Goal: Task Accomplishment & Management: Use online tool/utility

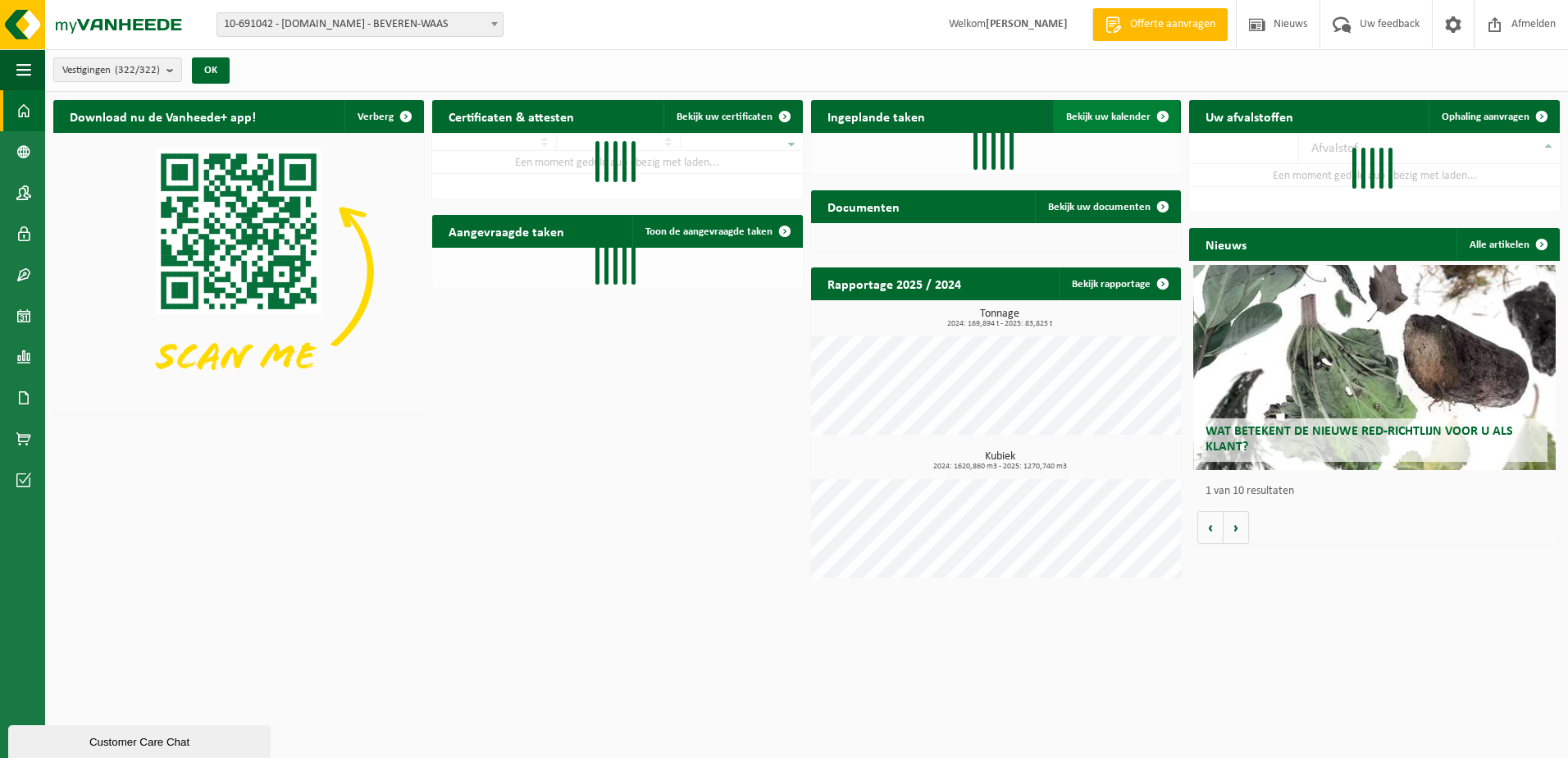
click at [1108, 118] on span "Bekijk uw kalender" at bounding box center [1108, 117] width 84 height 11
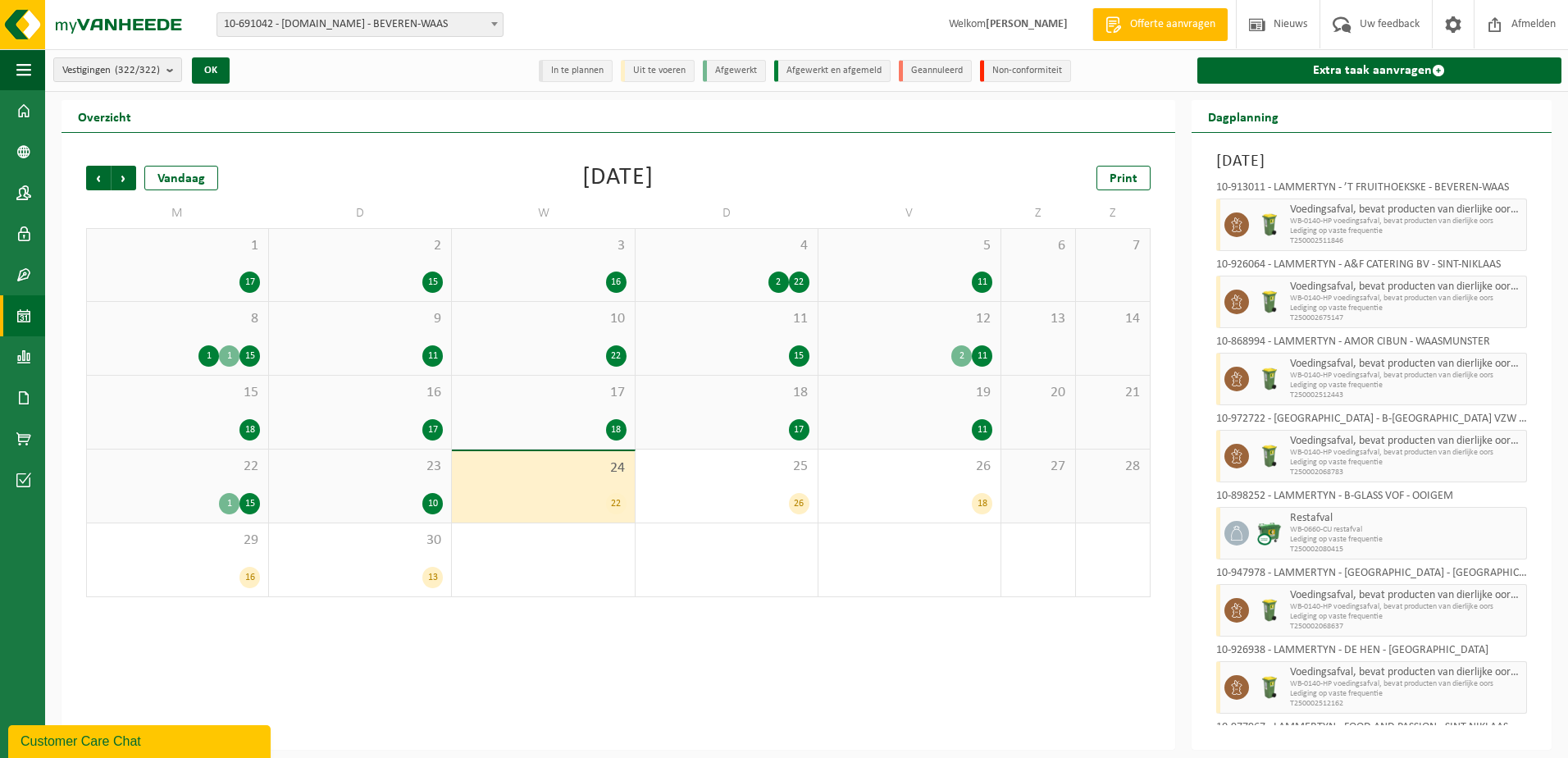
click at [375, 477] on div "23 10" at bounding box center [360, 486] width 182 height 73
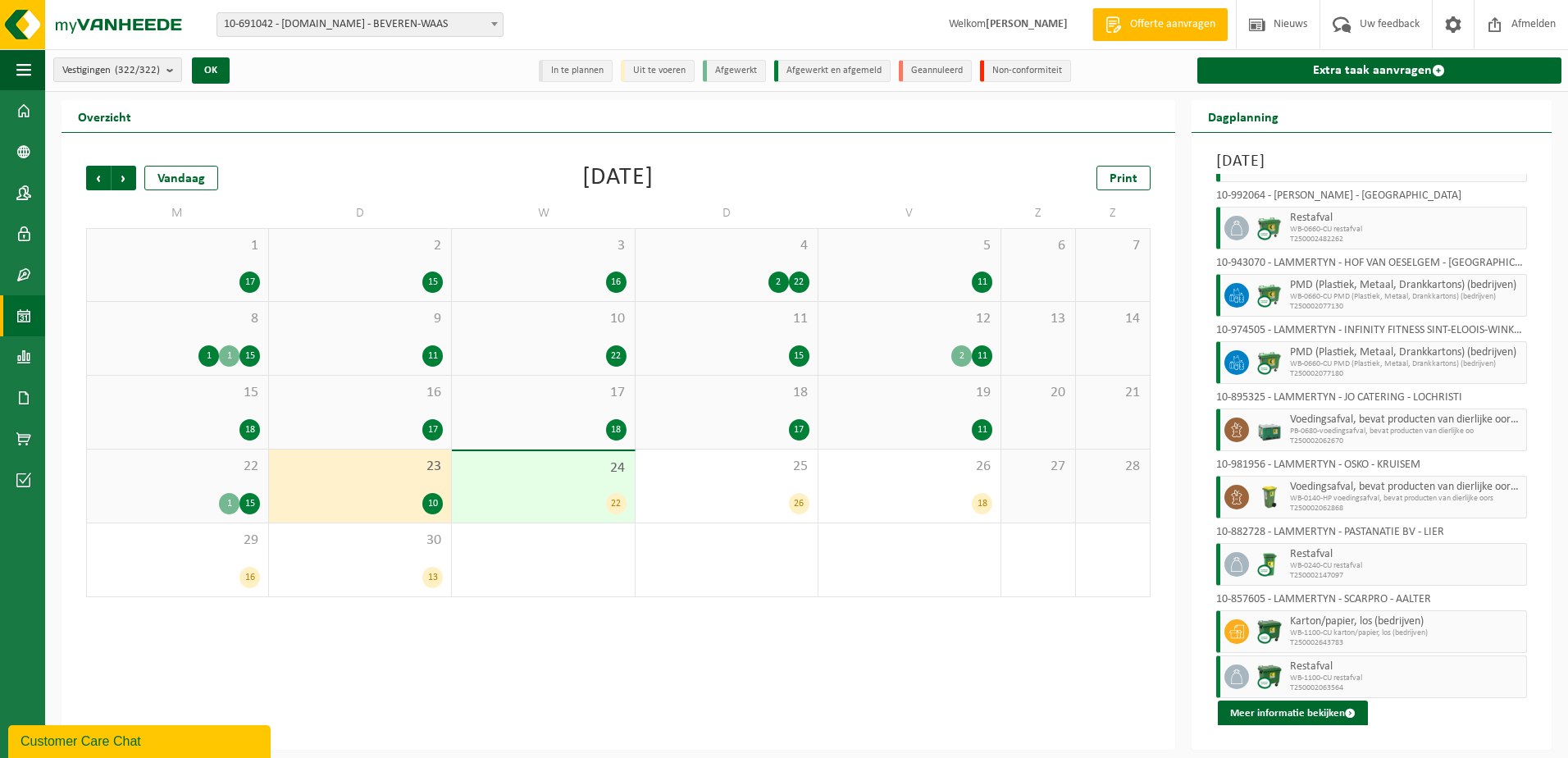
scroll to position [127, 0]
click at [166, 478] on div "22 1 15" at bounding box center [177, 486] width 181 height 73
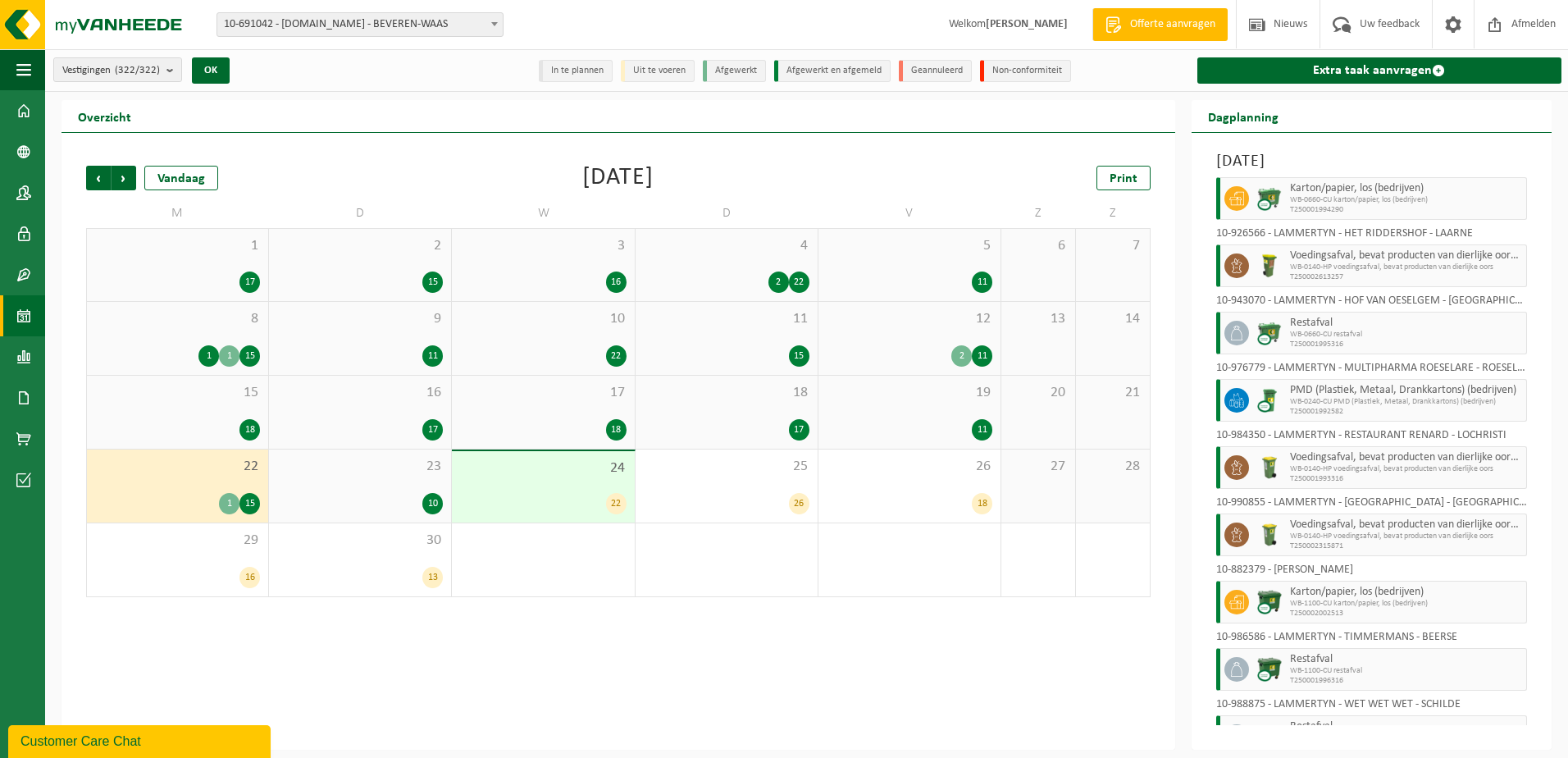
scroll to position [553, 0]
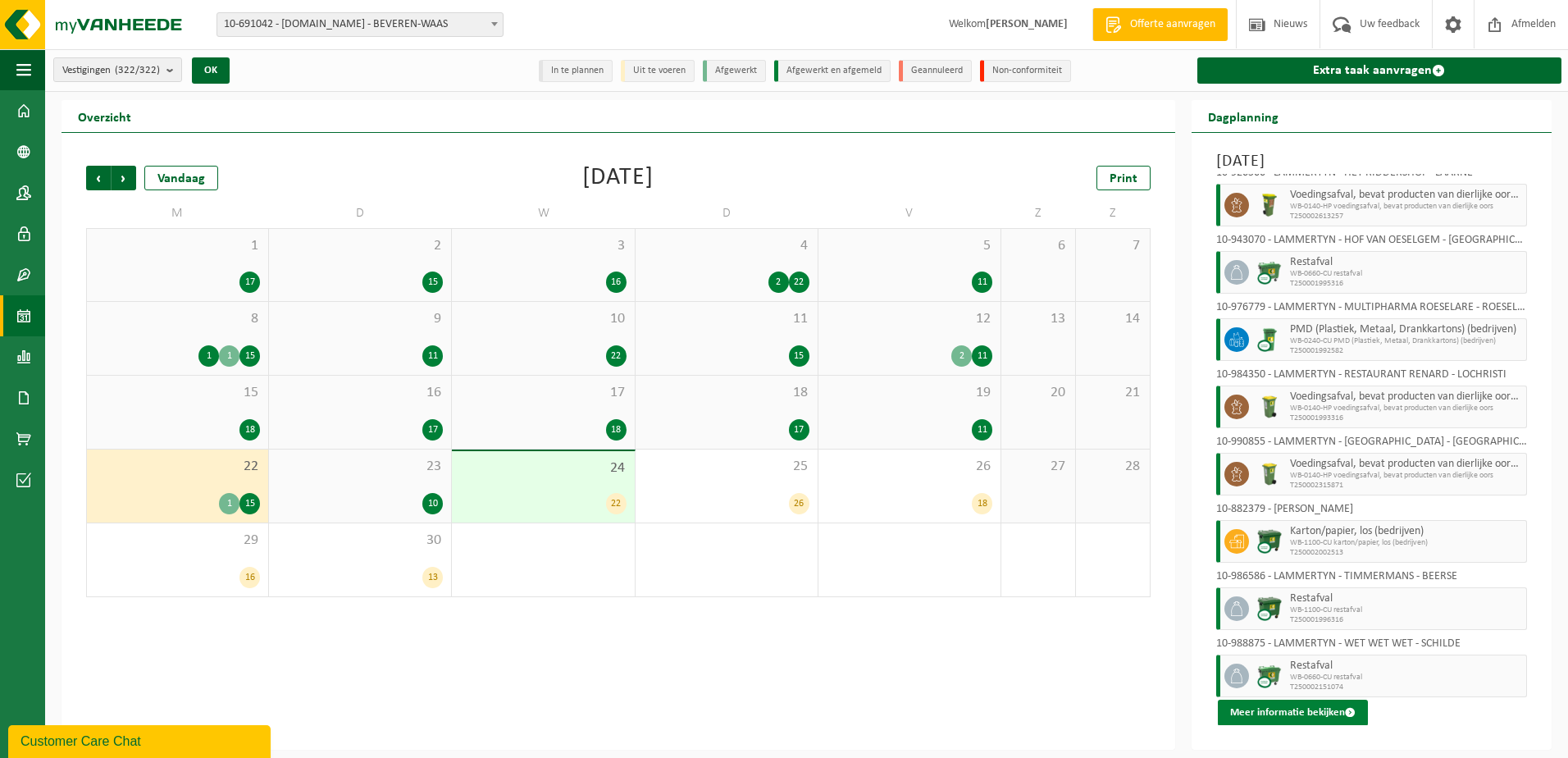
click at [1348, 706] on button "Meer informatie bekijken" at bounding box center [1293, 713] width 150 height 26
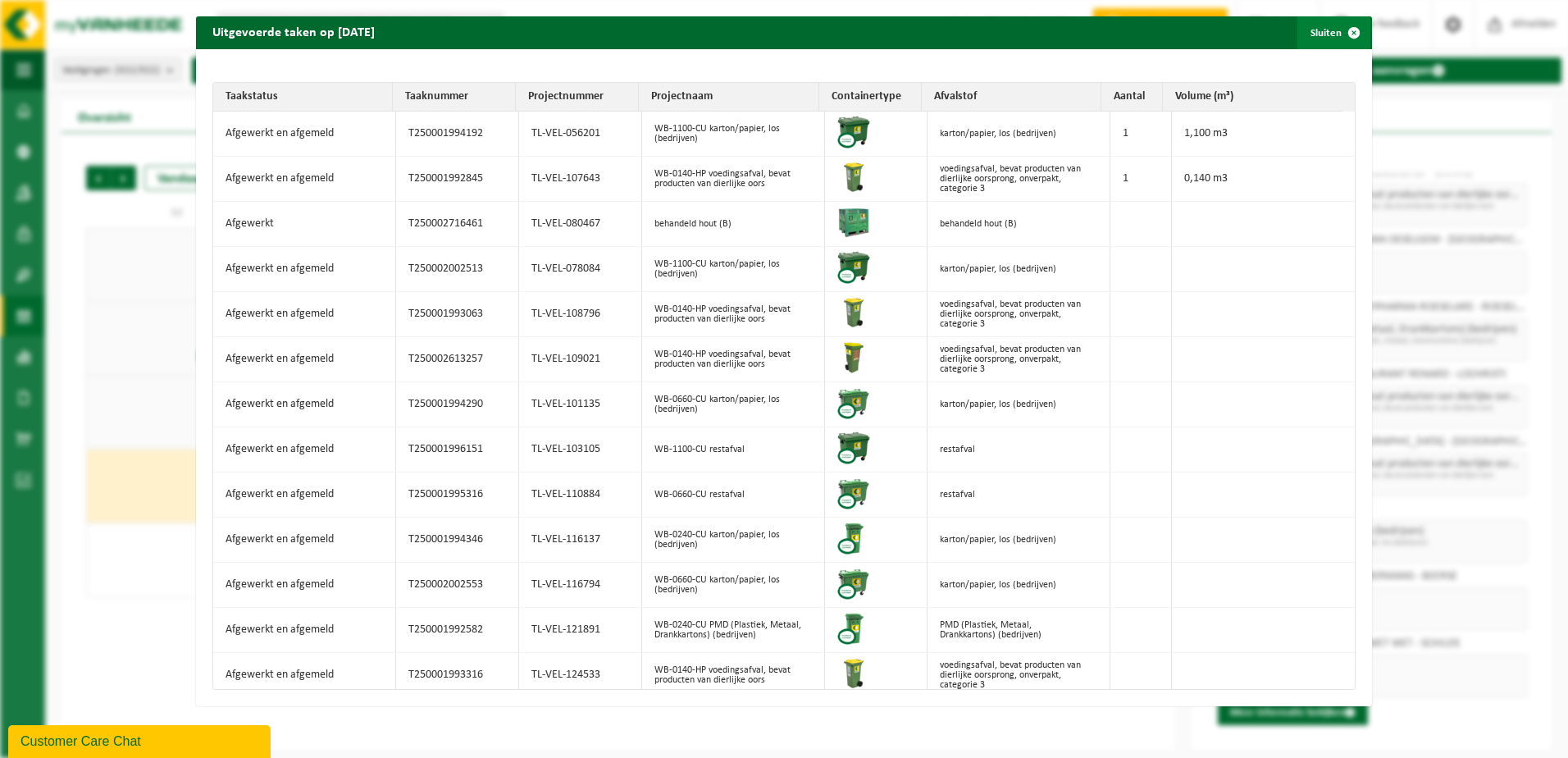
click at [1342, 30] on span "button" at bounding box center [1354, 32] width 33 height 33
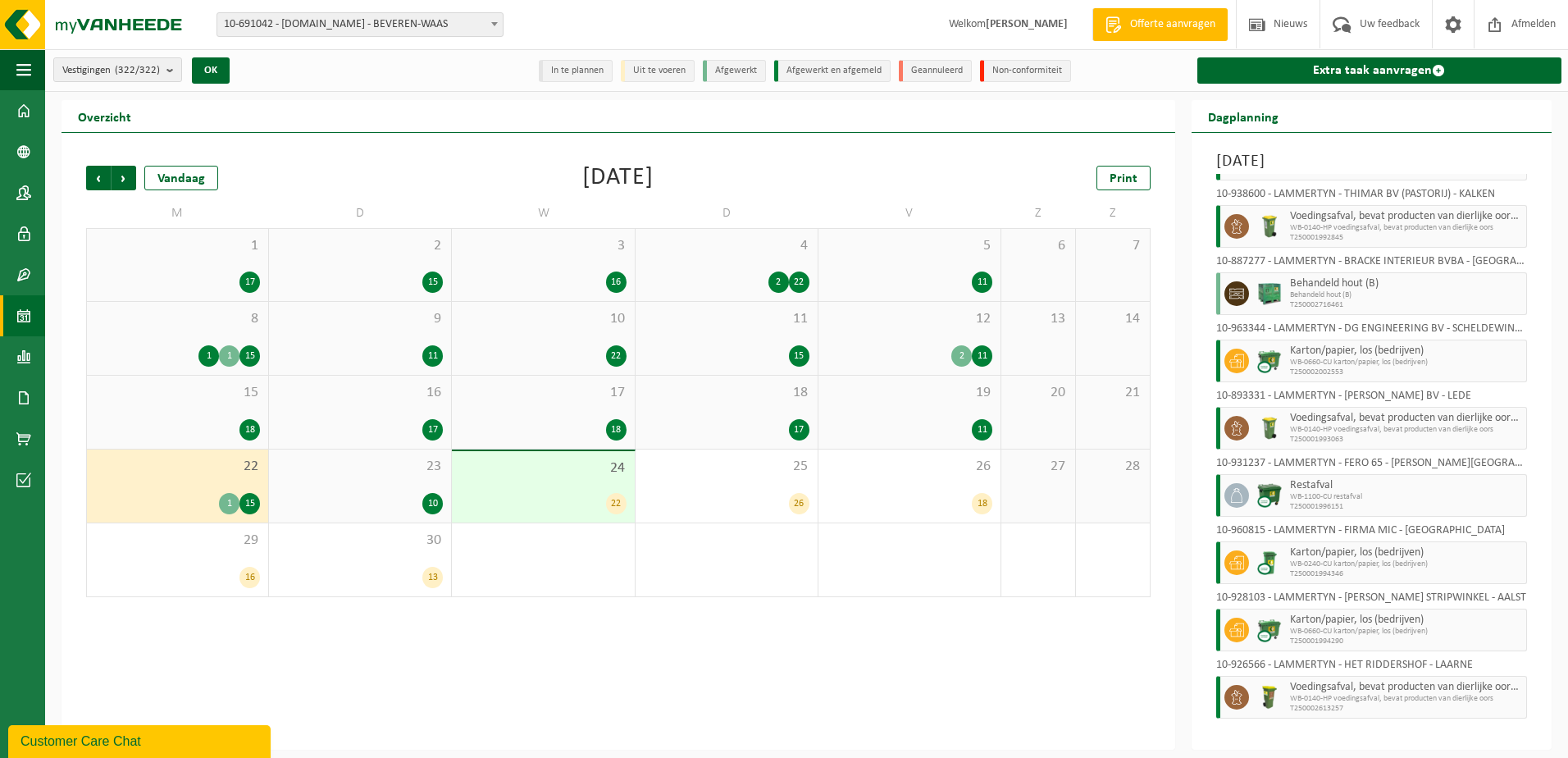
scroll to position [0, 0]
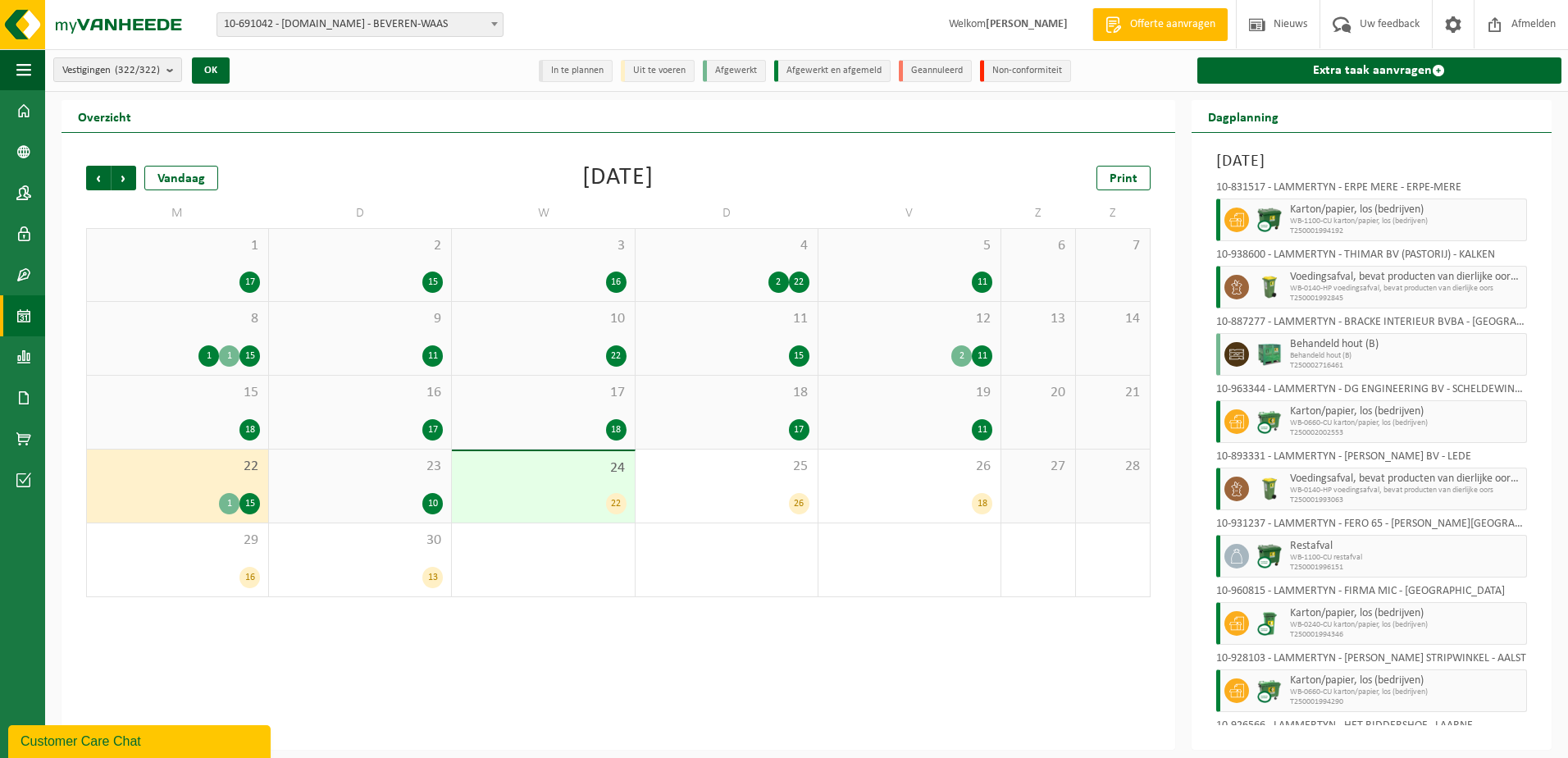
click at [394, 491] on div "23 10" at bounding box center [360, 486] width 182 height 73
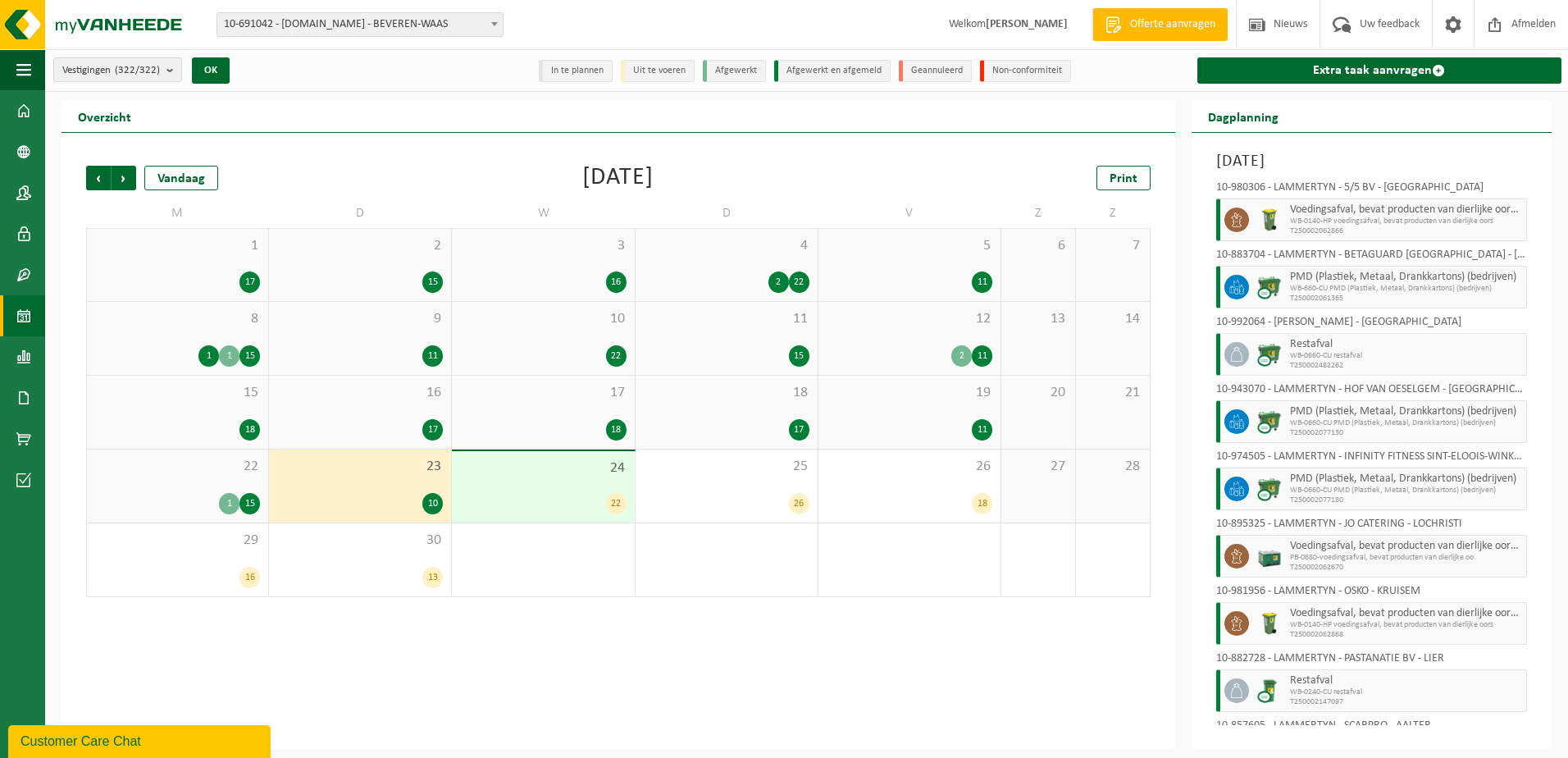
click at [535, 470] on span "24" at bounding box center [543, 468] width 166 height 18
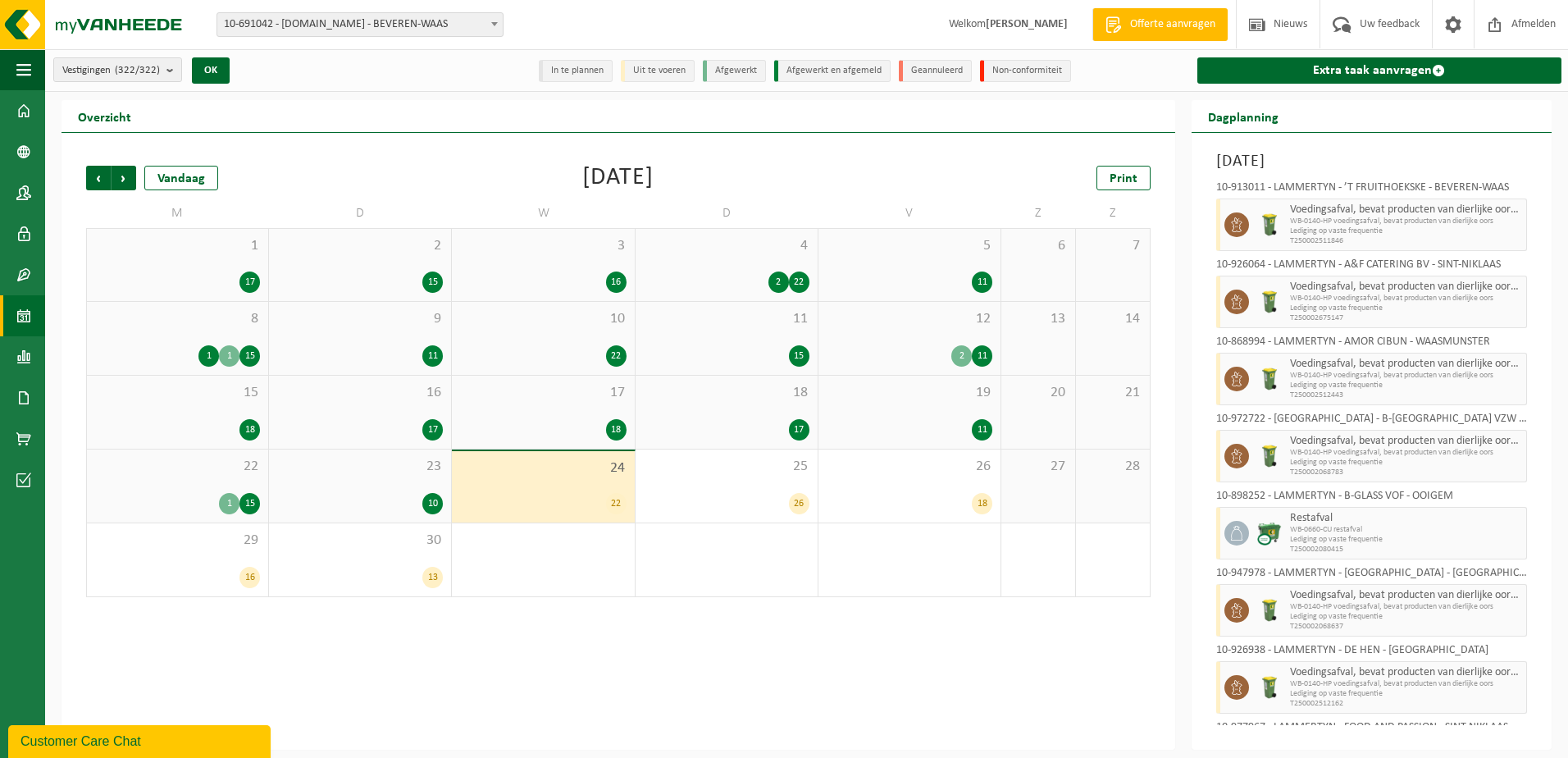
click at [358, 487] on div "23 10" at bounding box center [360, 486] width 182 height 73
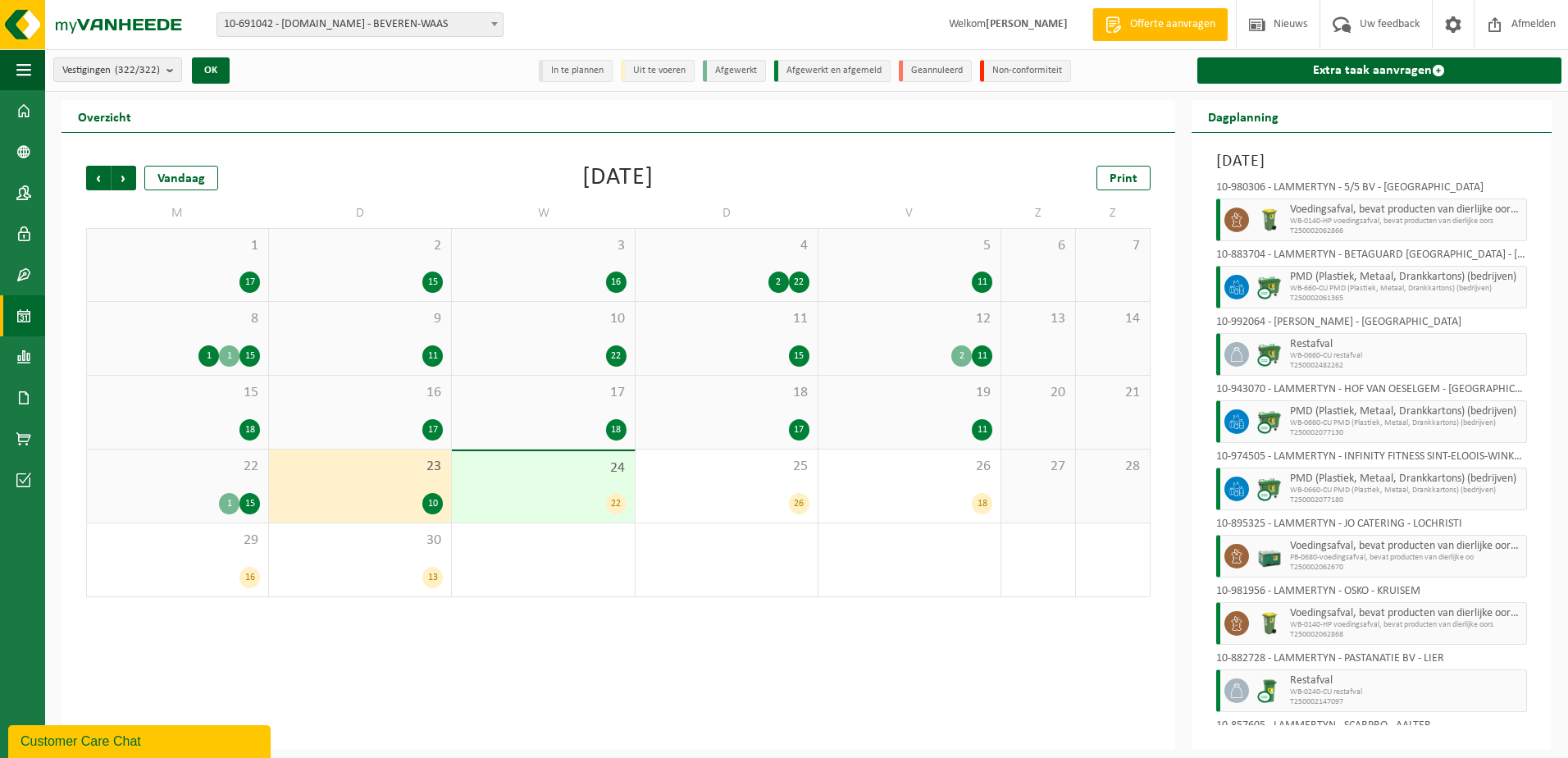
click at [368, 469] on span "23" at bounding box center [360, 467] width 166 height 18
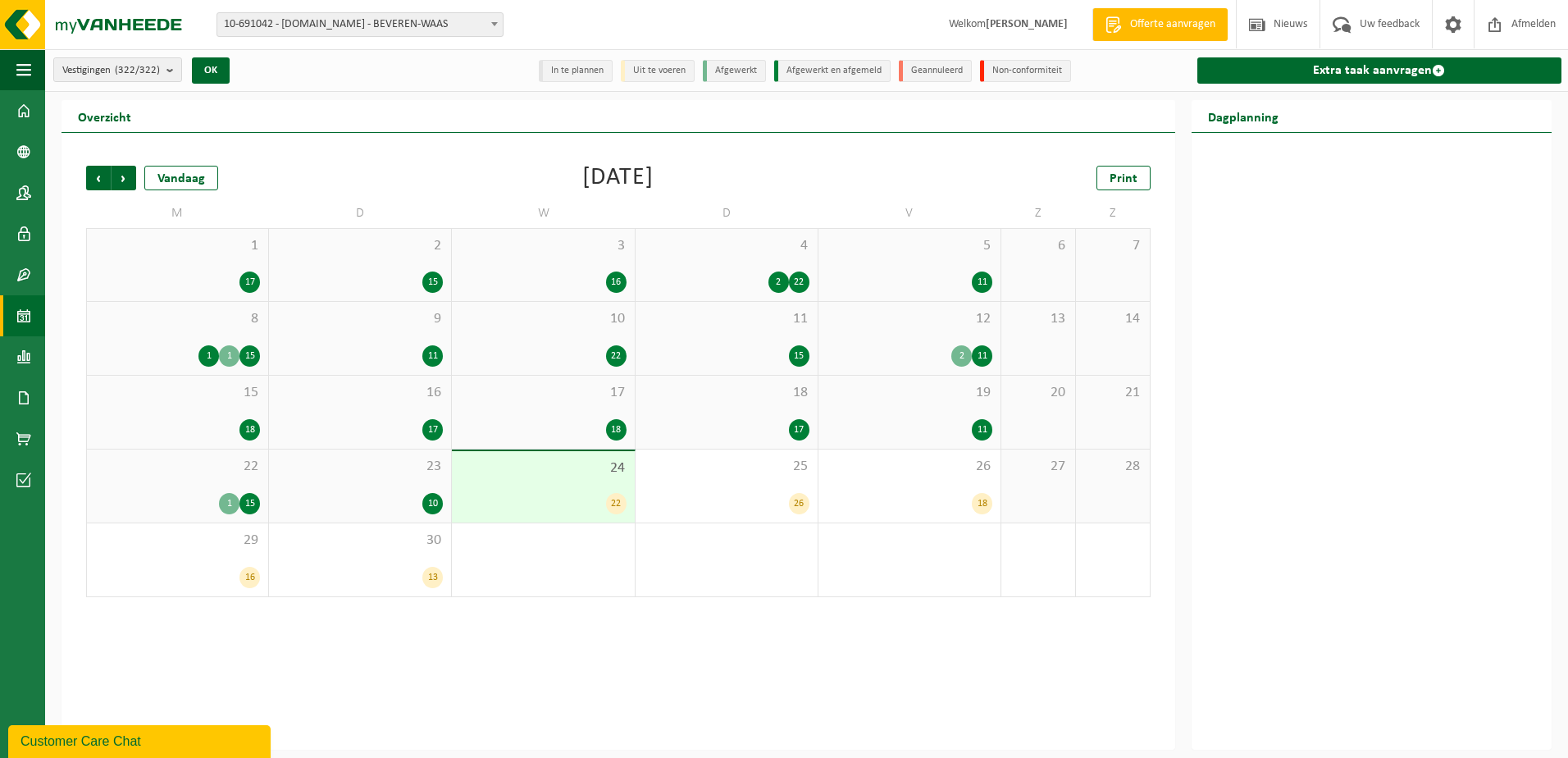
click at [352, 489] on div "23 10" at bounding box center [360, 486] width 182 height 73
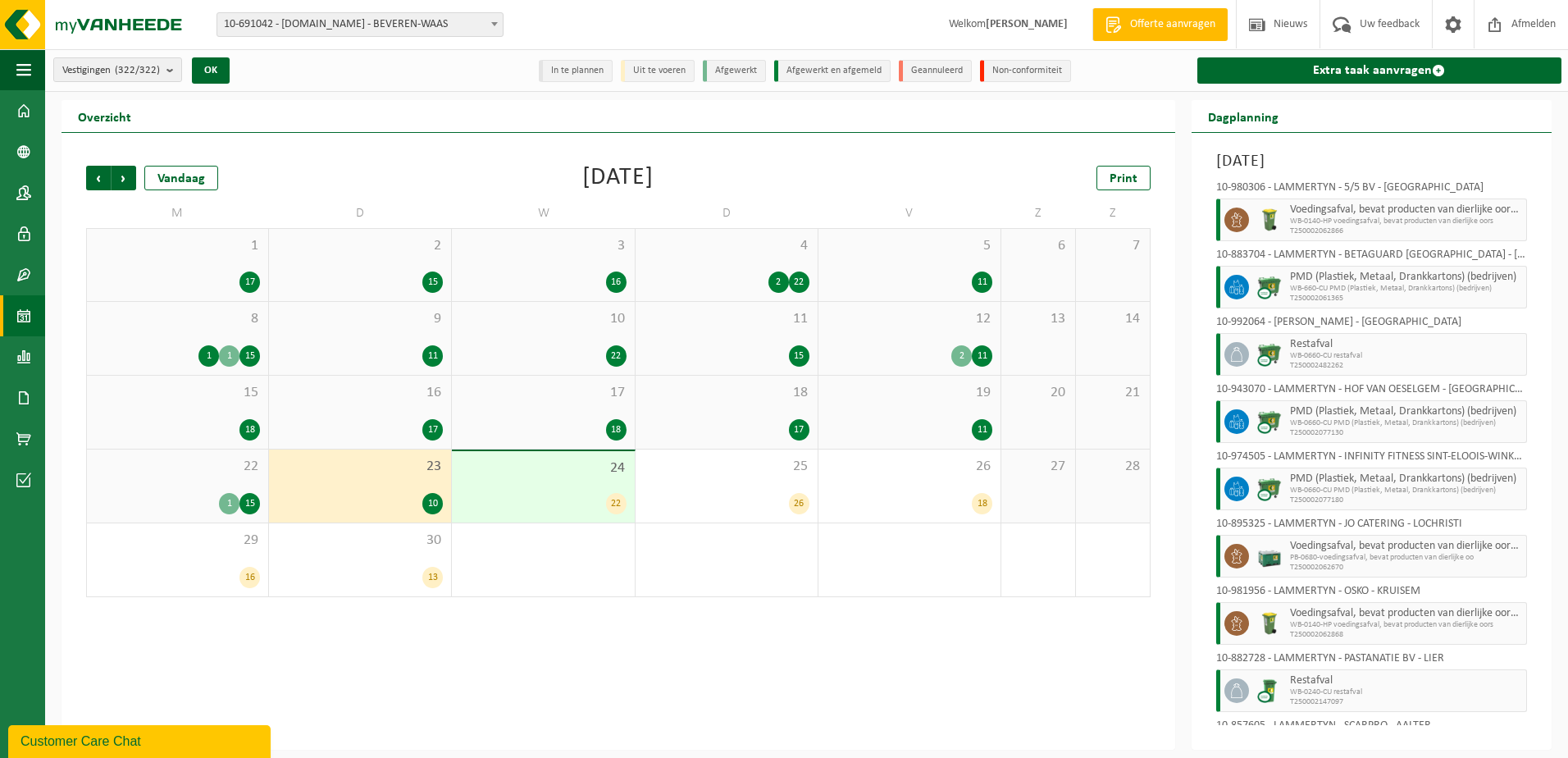
click at [546, 491] on div "24 22" at bounding box center [543, 487] width 182 height 72
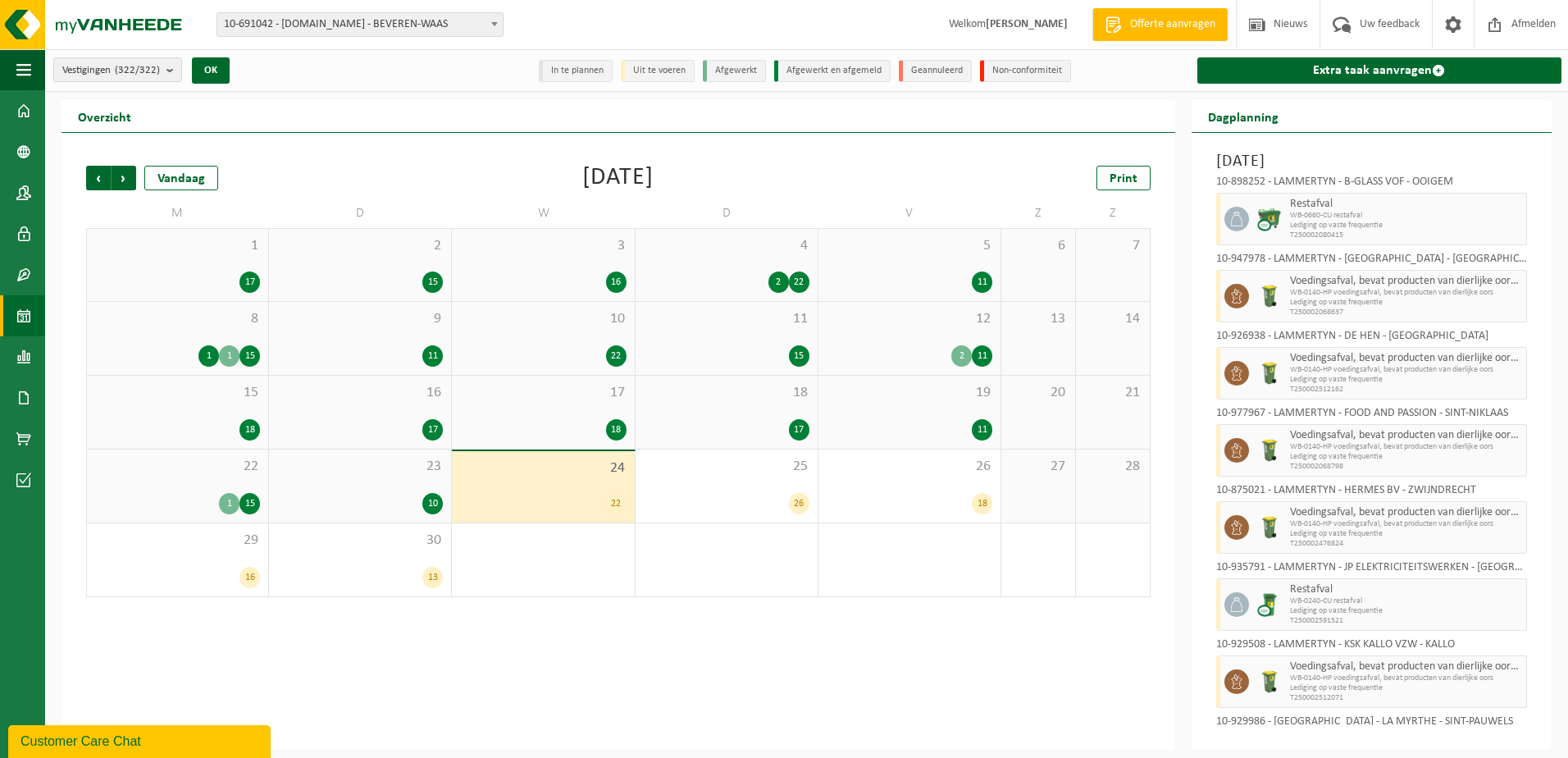
scroll to position [328, 0]
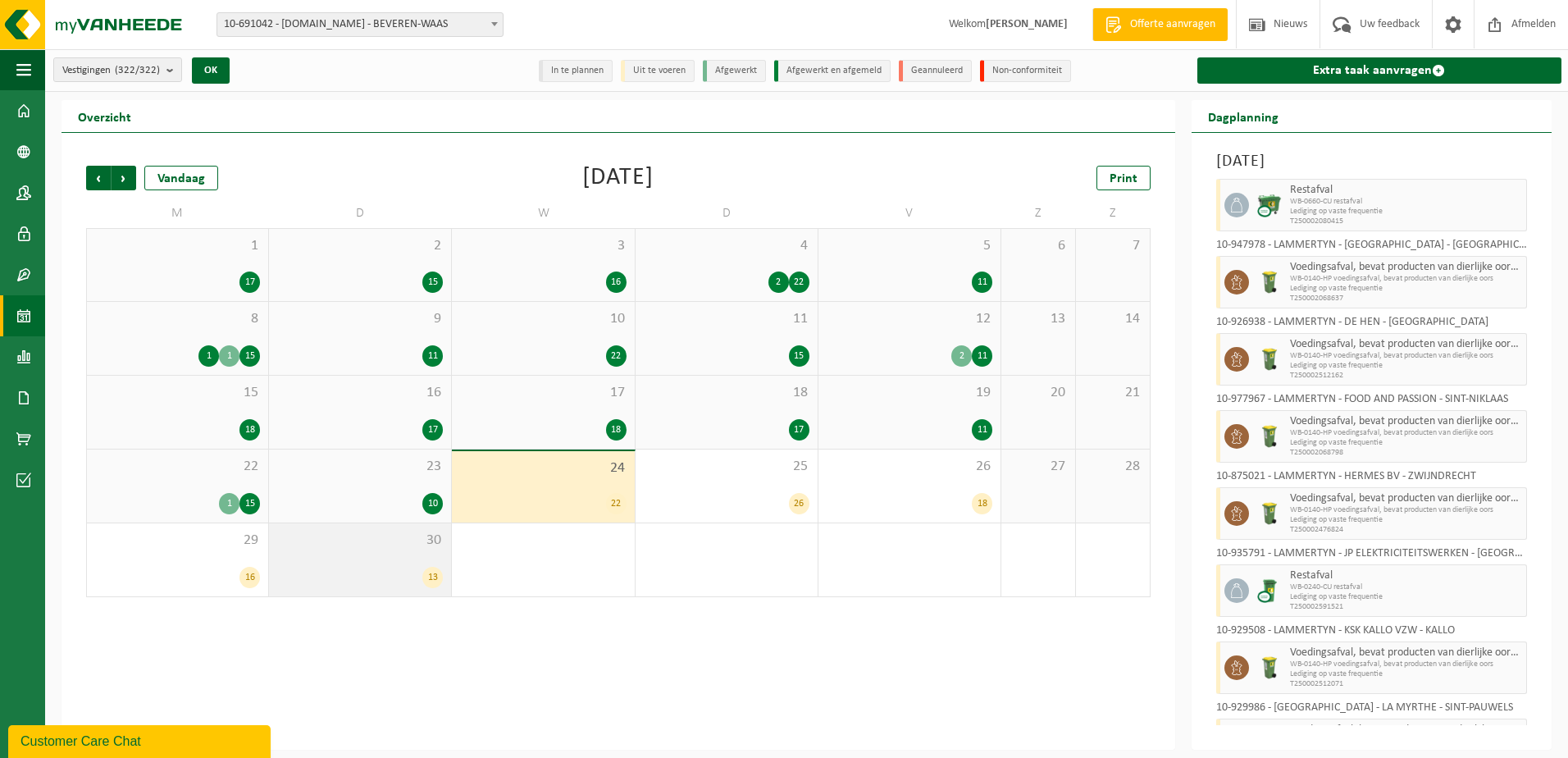
click at [381, 561] on div "30 13" at bounding box center [360, 560] width 182 height 73
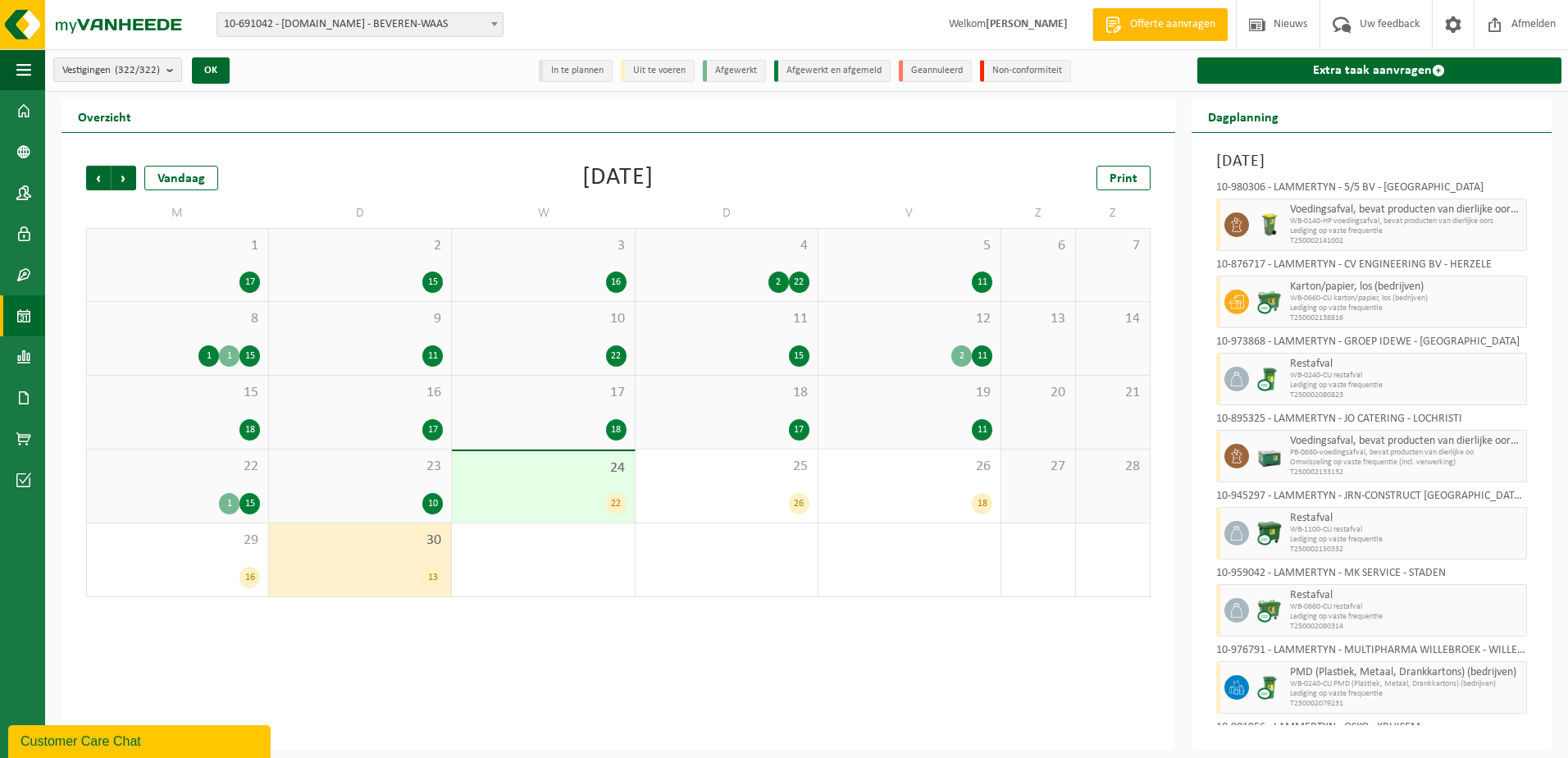
click at [392, 555] on div "30 13" at bounding box center [360, 560] width 182 height 73
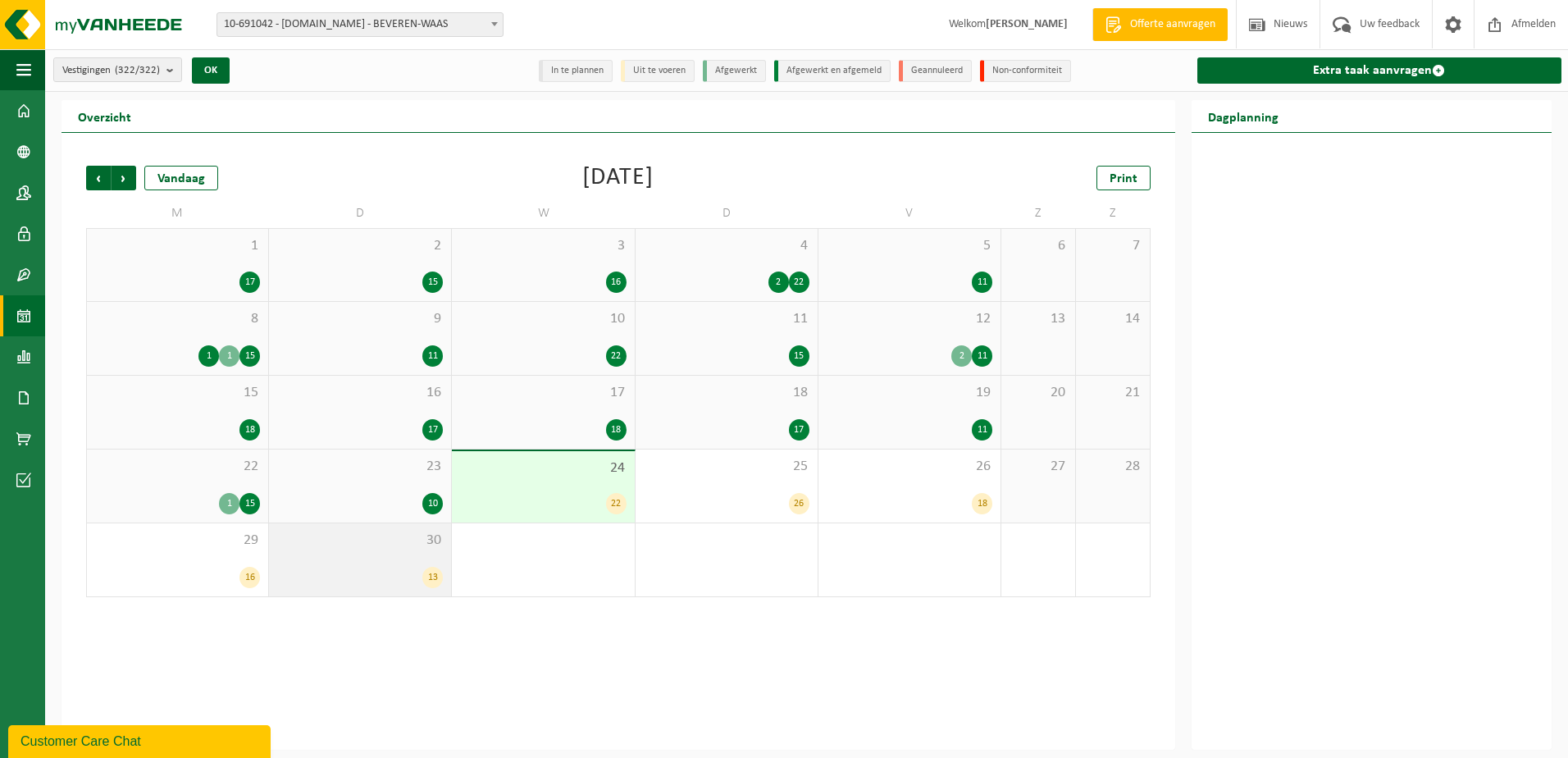
click at [399, 560] on div "30 13" at bounding box center [360, 560] width 182 height 73
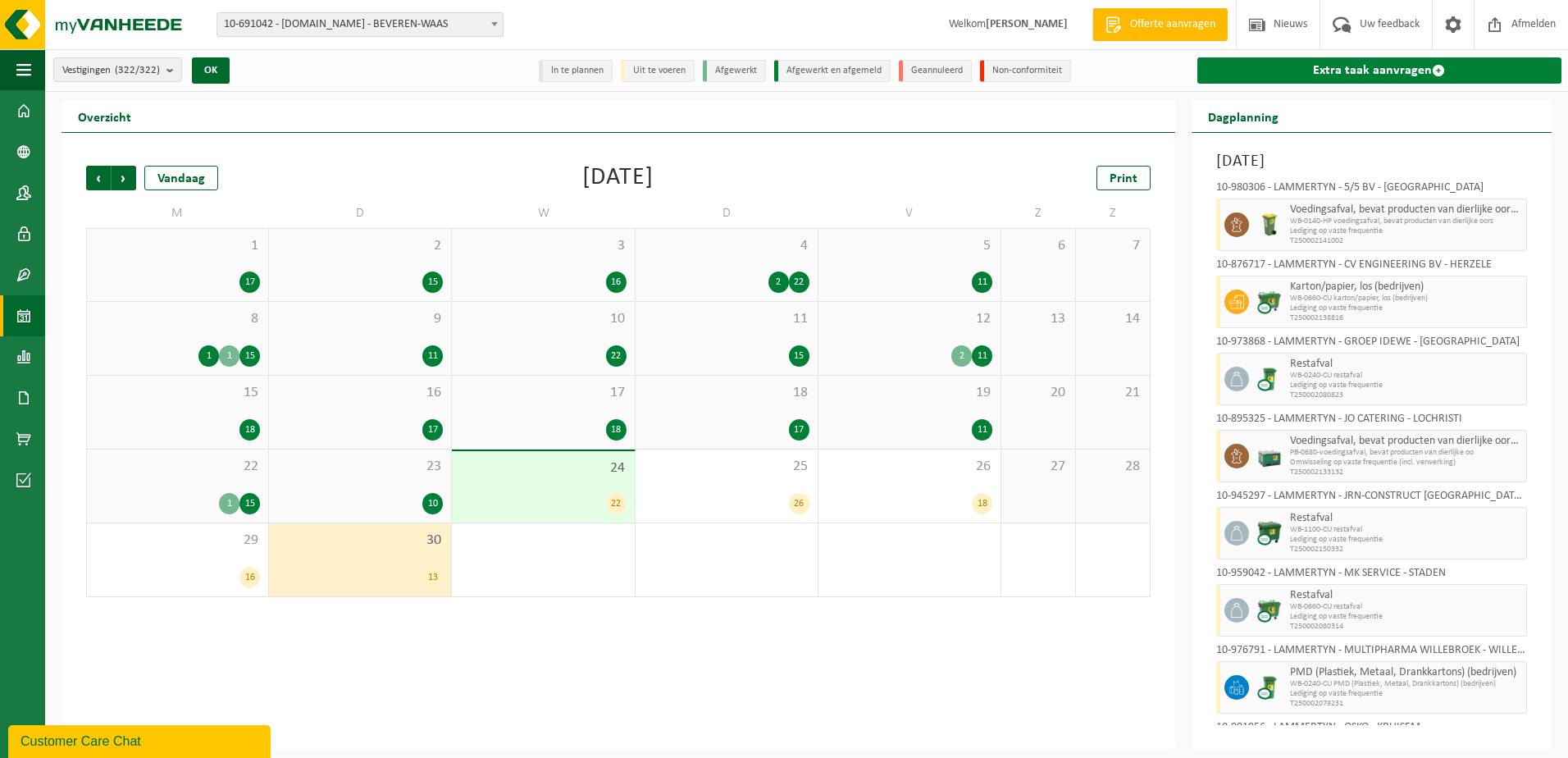
click at [1437, 73] on span at bounding box center [1438, 70] width 13 height 13
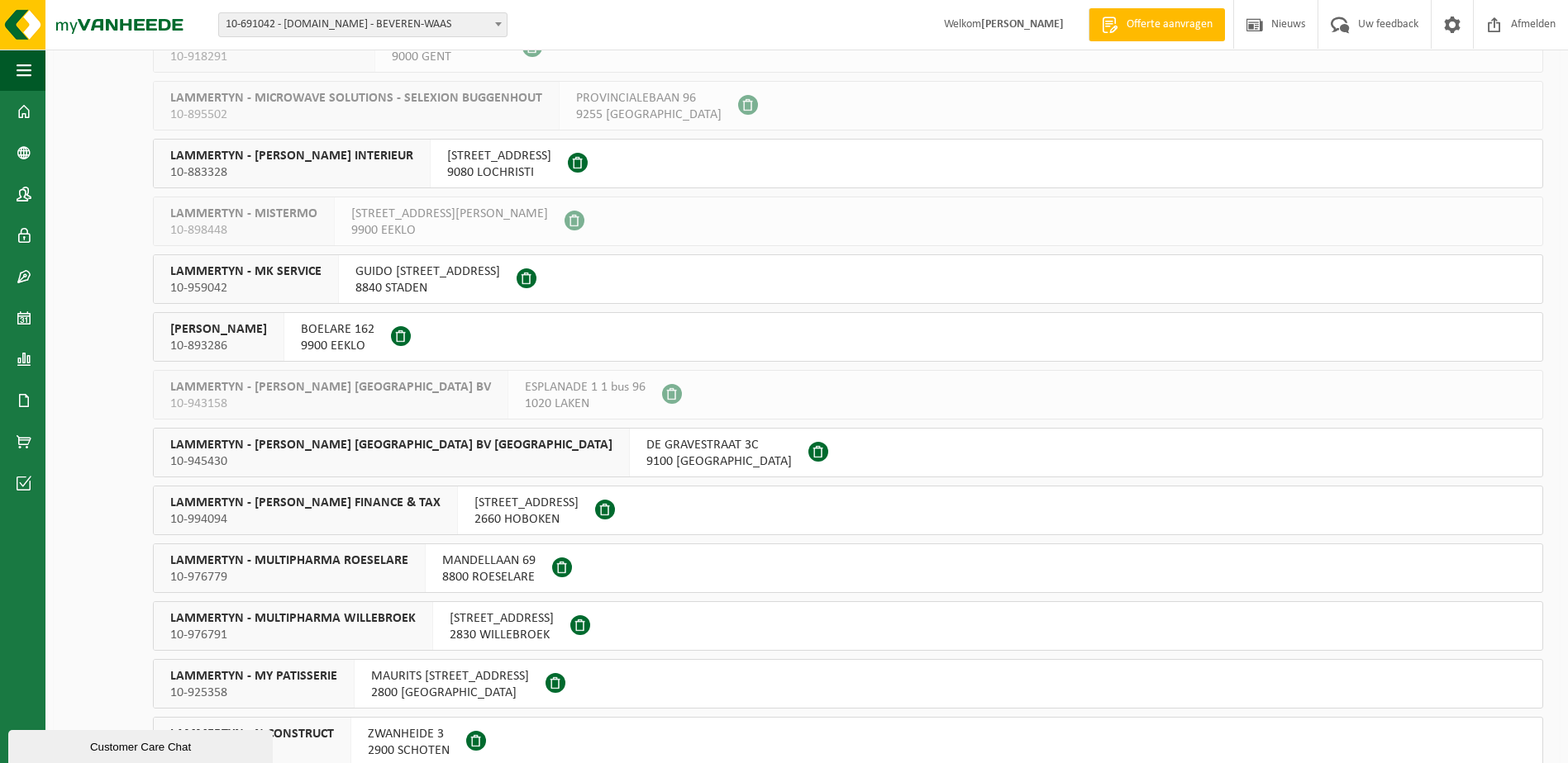
scroll to position [10739, 0]
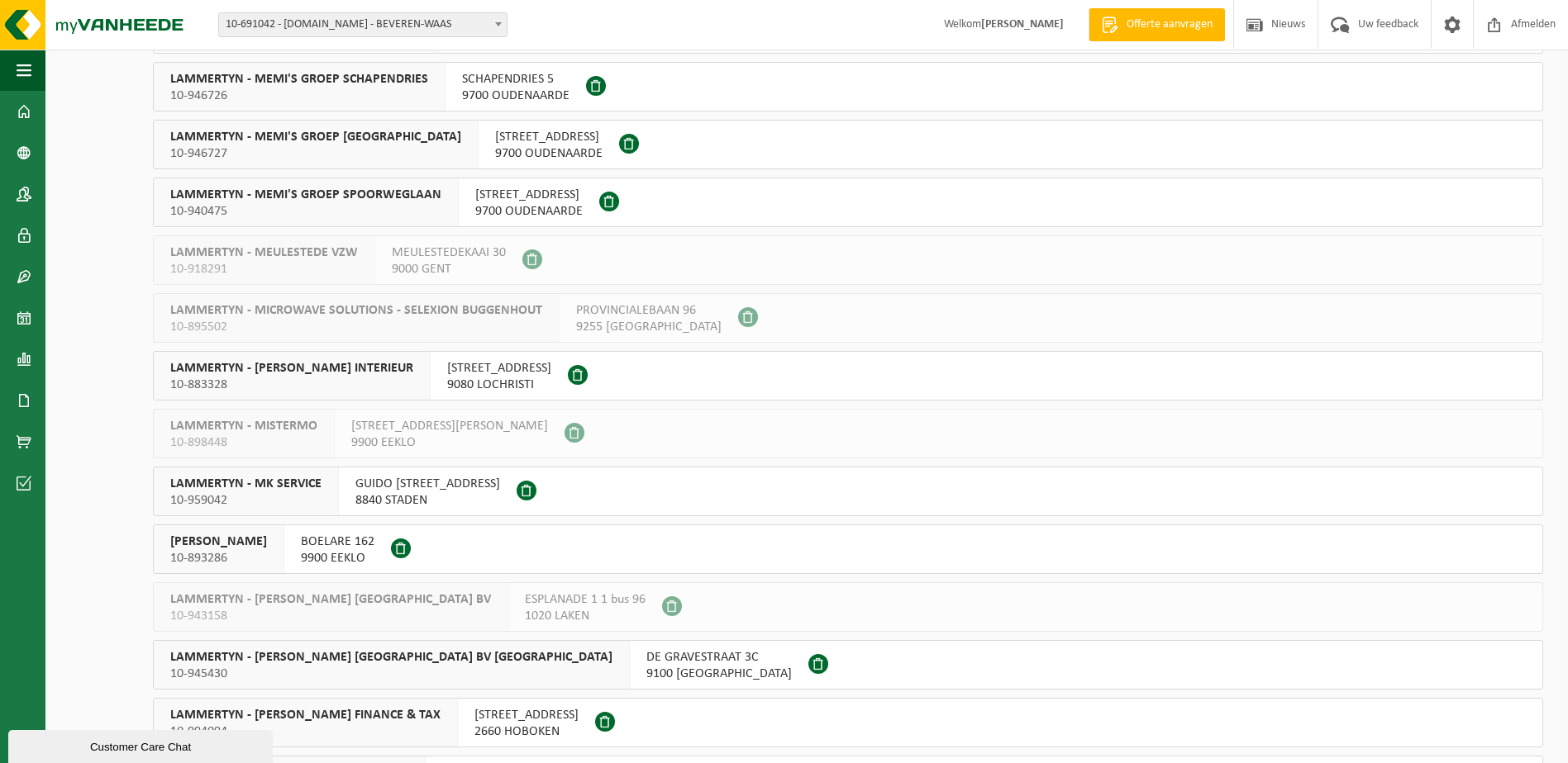
click at [526, 492] on span at bounding box center [526, 490] width 20 height 20
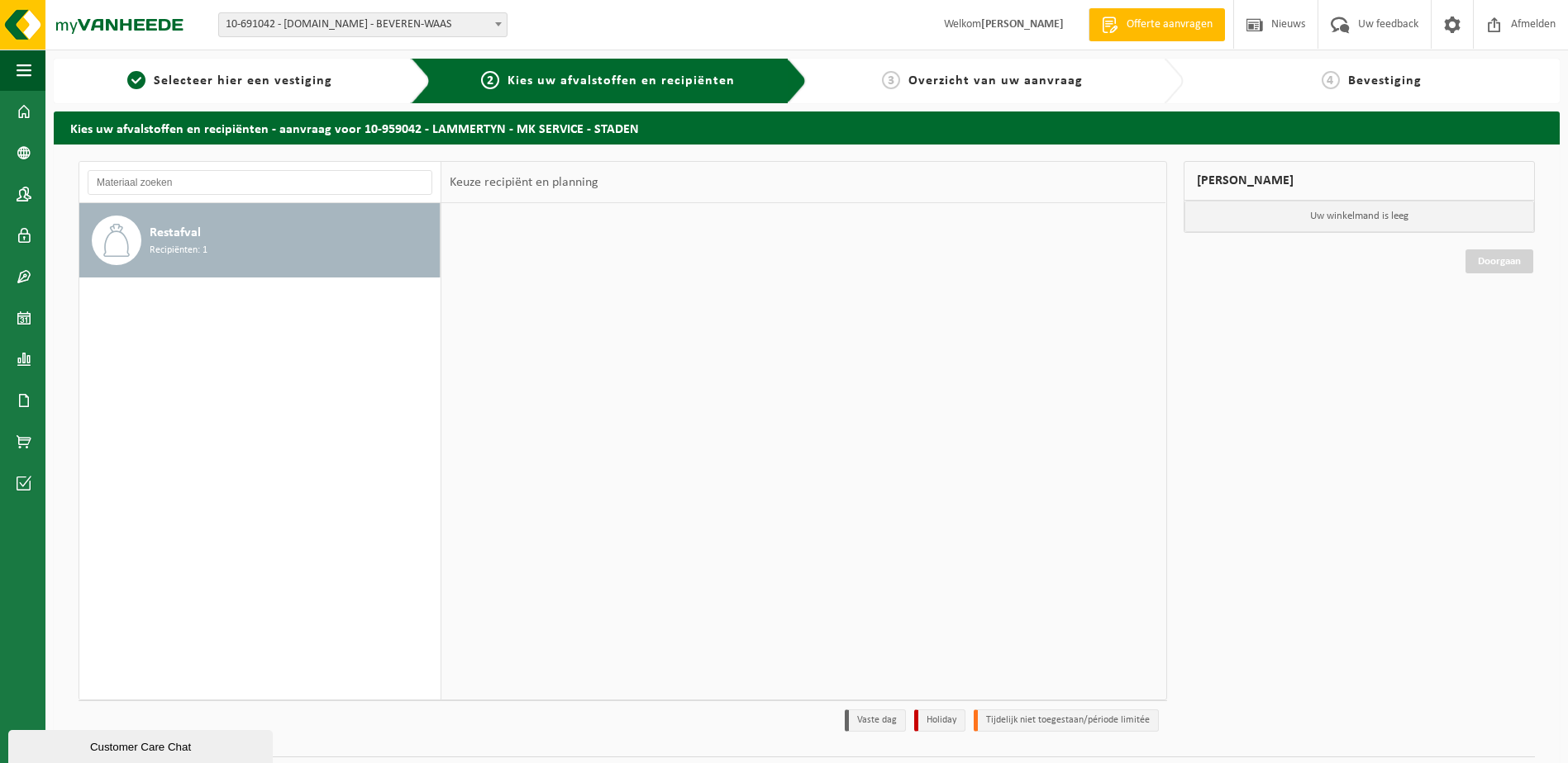
click at [399, 232] on div "Restafval Recipiënten: 1" at bounding box center [292, 240] width 286 height 50
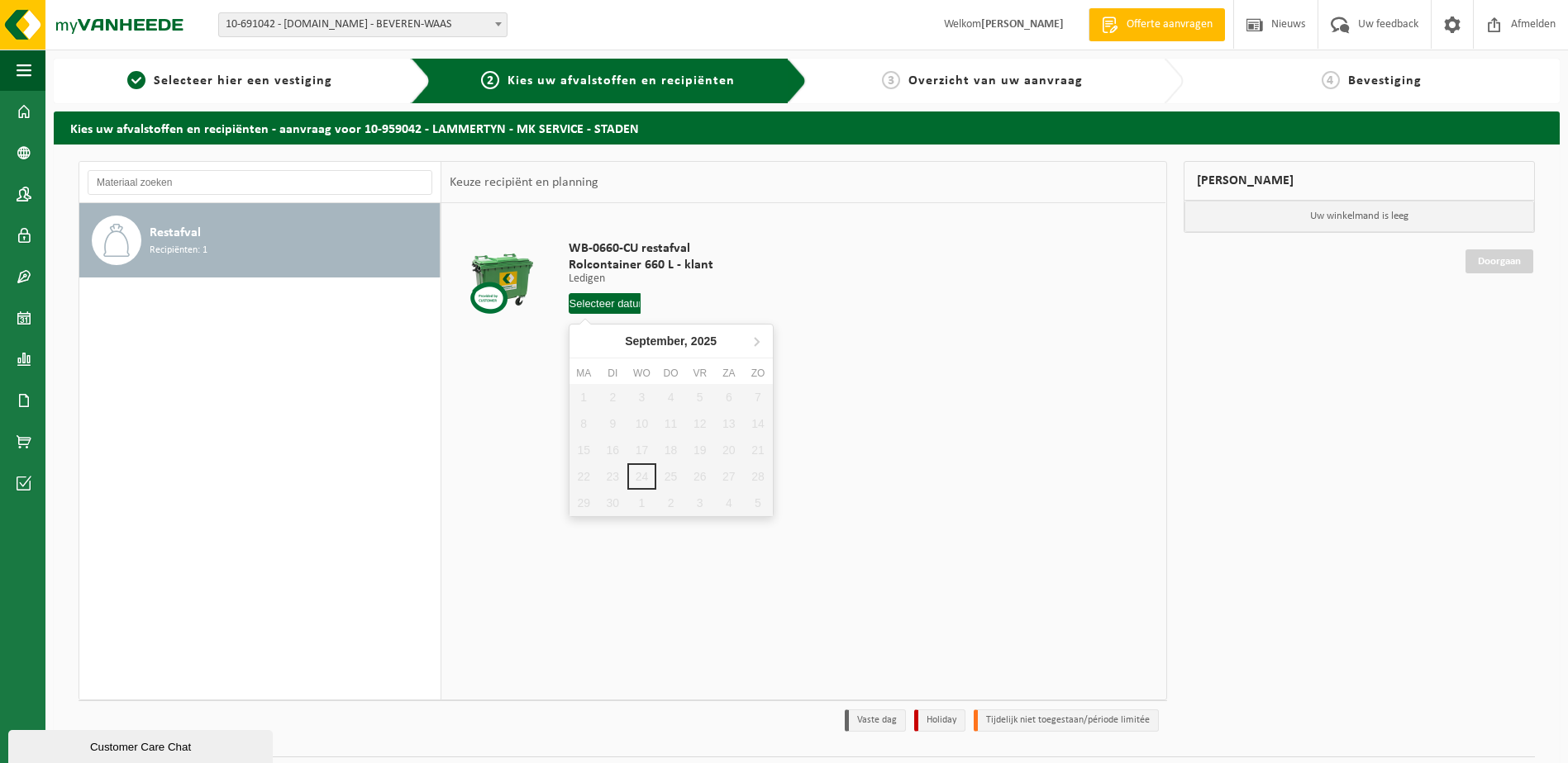
click at [619, 303] on input "text" at bounding box center [605, 303] width 73 height 21
click at [1069, 335] on td "WB-0660-CU restafval Rolcontainer 660 L - klant Ledigen Ledigen Ledigen 1 Aanta…" at bounding box center [856, 281] width 601 height 140
click at [26, 71] on span "button" at bounding box center [23, 70] width 15 height 41
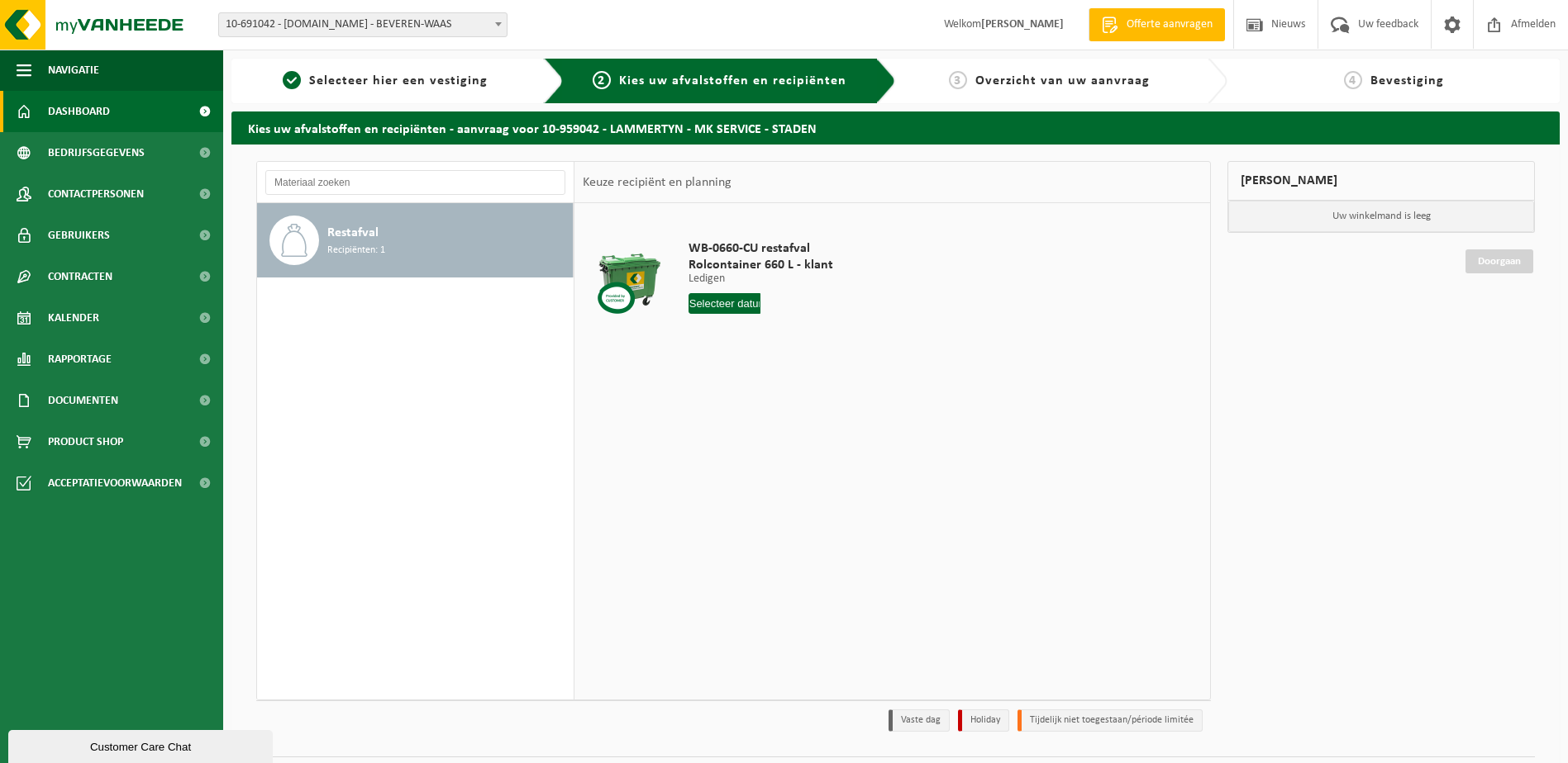
click at [27, 113] on span at bounding box center [23, 111] width 15 height 41
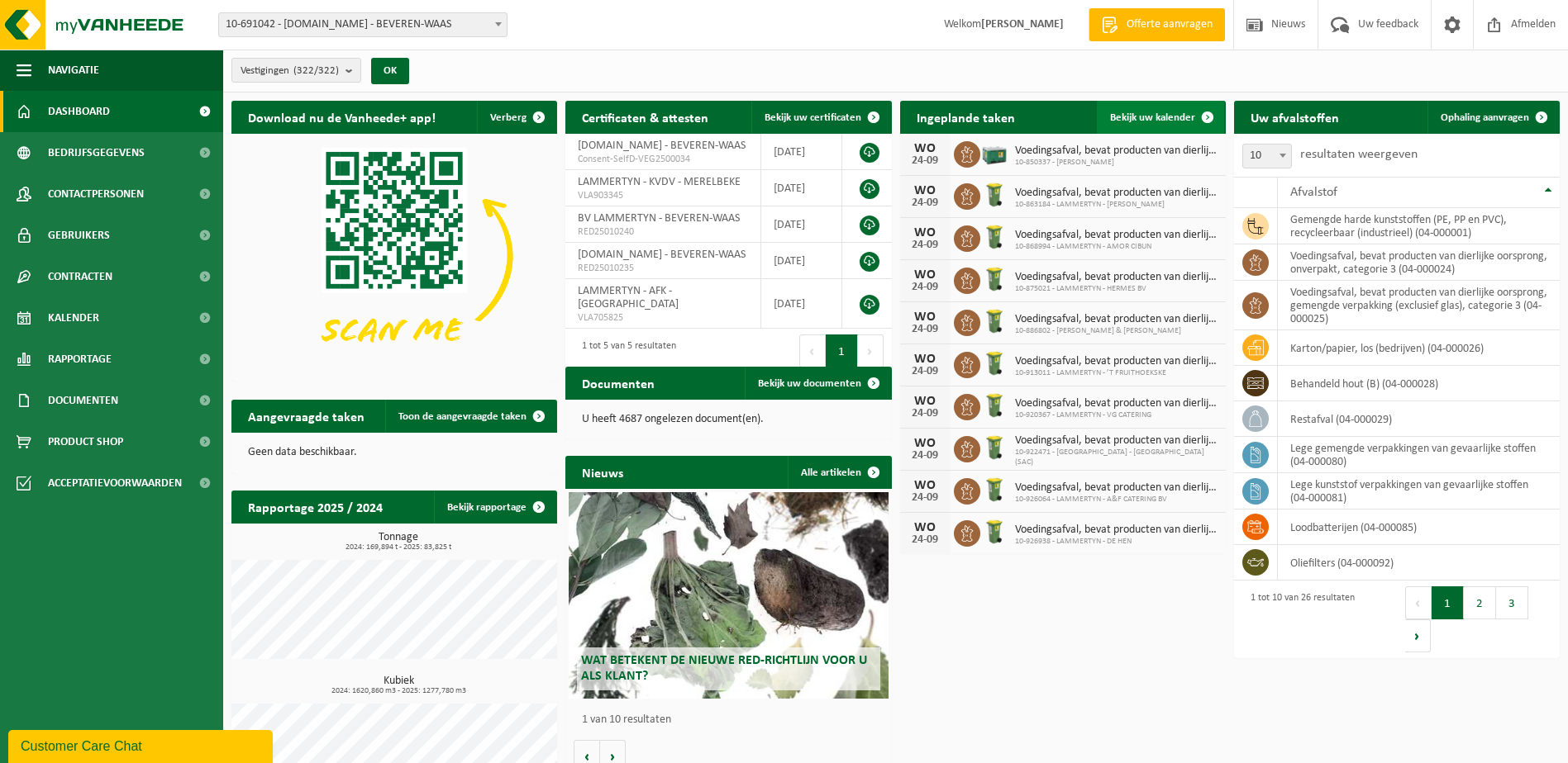
click at [1197, 119] on span at bounding box center [1207, 117] width 33 height 33
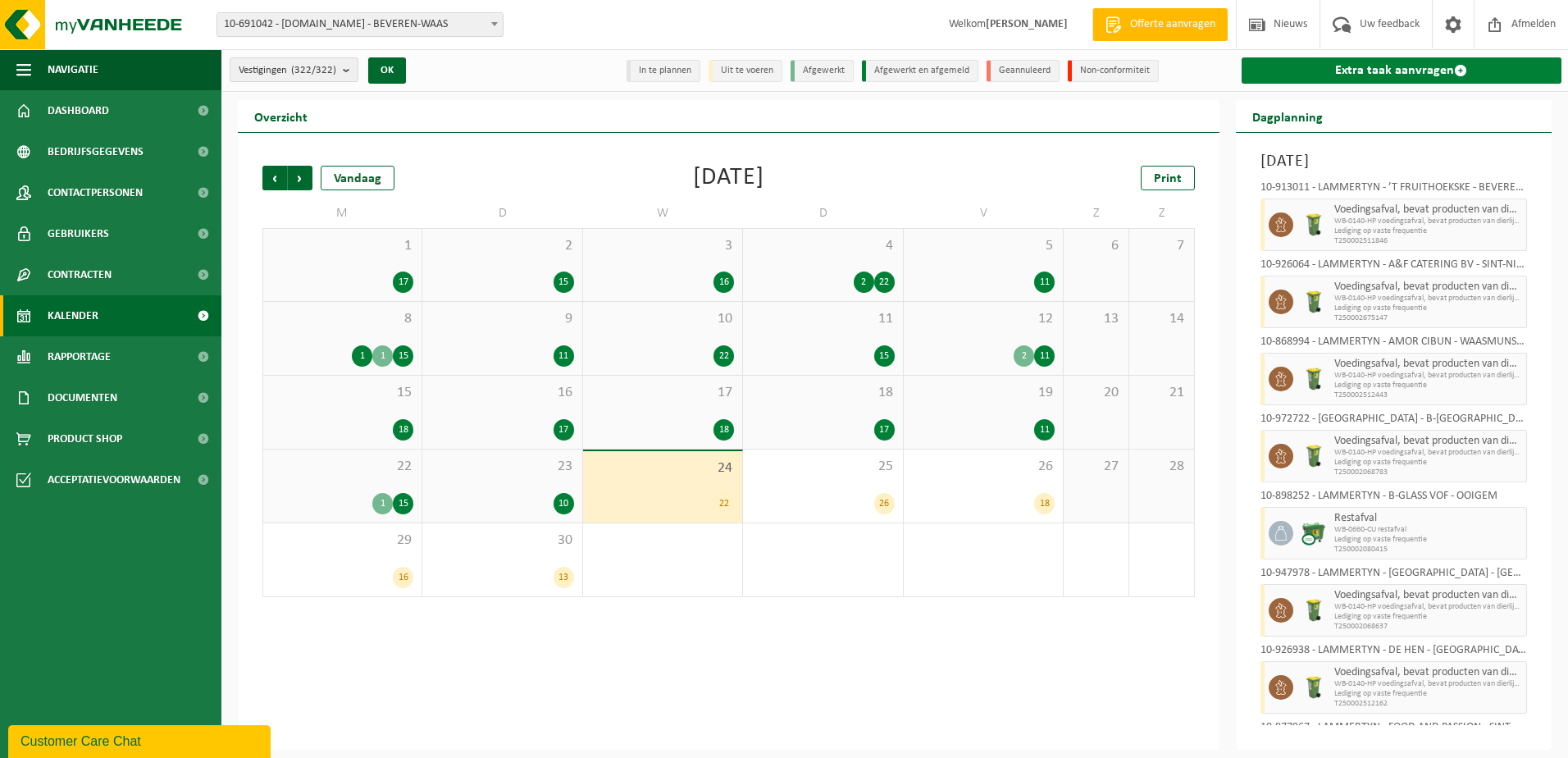
click at [1430, 71] on link "Extra taak aanvragen" at bounding box center [1402, 70] width 321 height 26
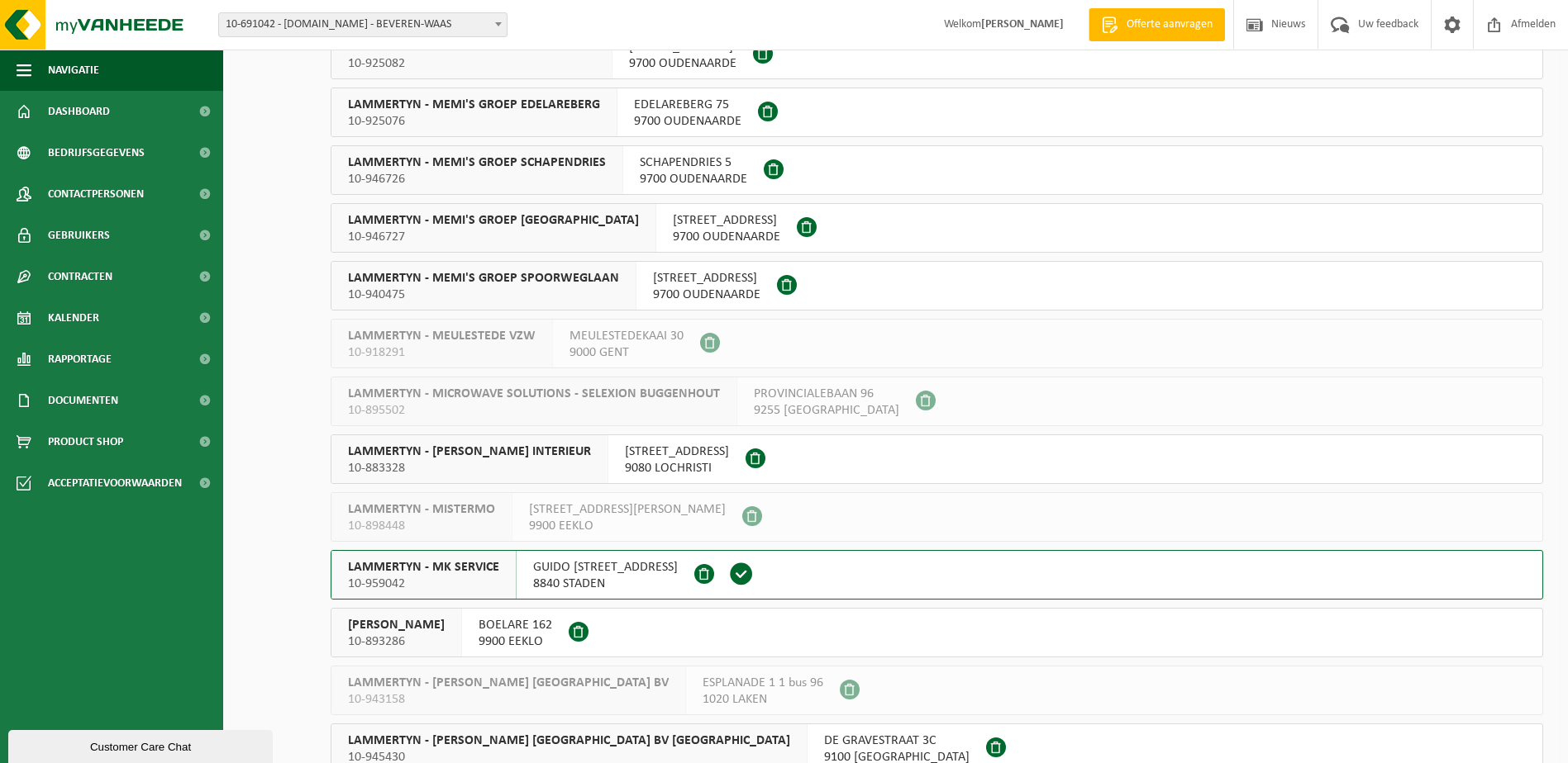
scroll to position [10656, 0]
